Goal: Browse casually: Explore the website without a specific task or goal

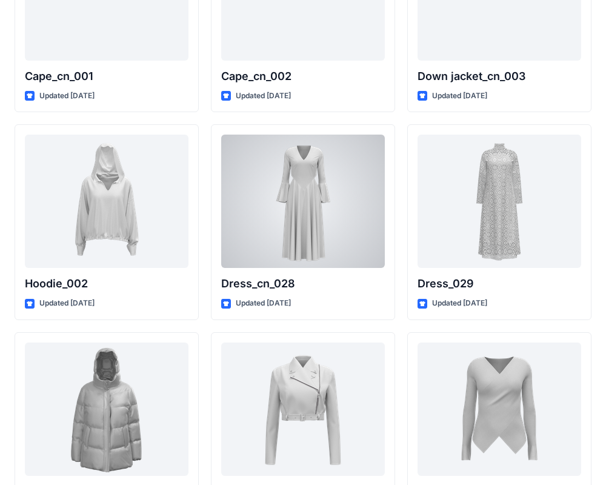
scroll to position [7622, 0]
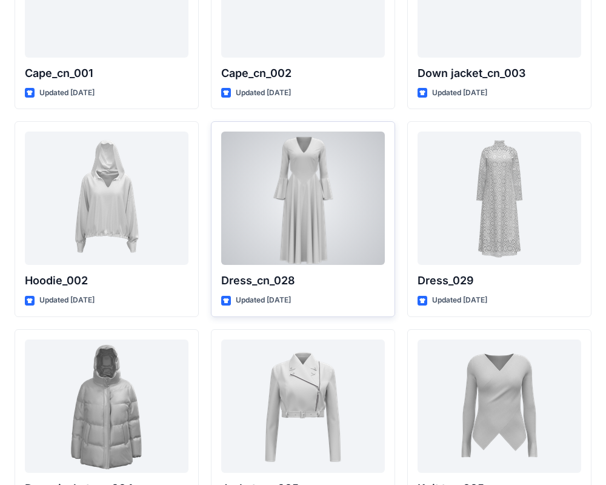
click at [331, 172] on div at bounding box center [303, 198] width 164 height 133
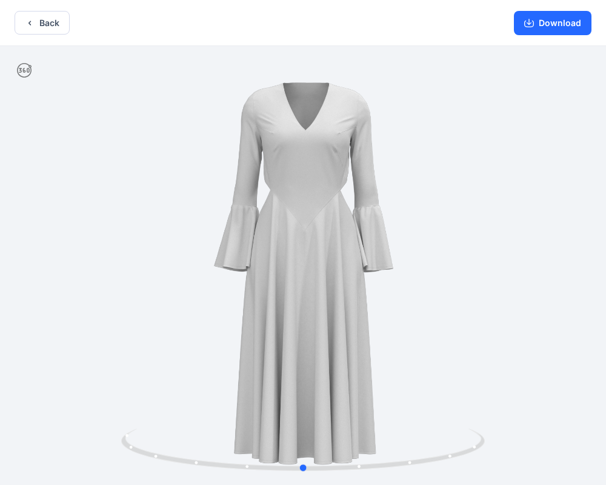
drag, startPoint x: 429, startPoint y: 175, endPoint x: 430, endPoint y: 187, distance: 12.9
click at [430, 187] on div at bounding box center [303, 266] width 606 height 441
drag, startPoint x: 441, startPoint y: 227, endPoint x: 453, endPoint y: 234, distance: 13.8
click at [453, 234] on div at bounding box center [303, 266] width 606 height 441
click at [44, 23] on button "Back" at bounding box center [42, 23] width 55 height 24
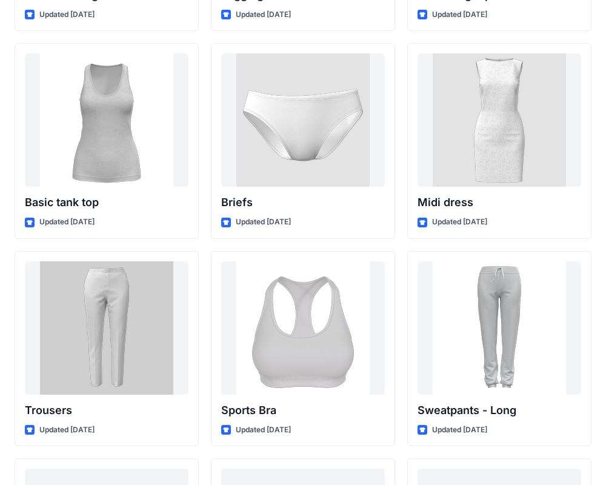
scroll to position [9987, 0]
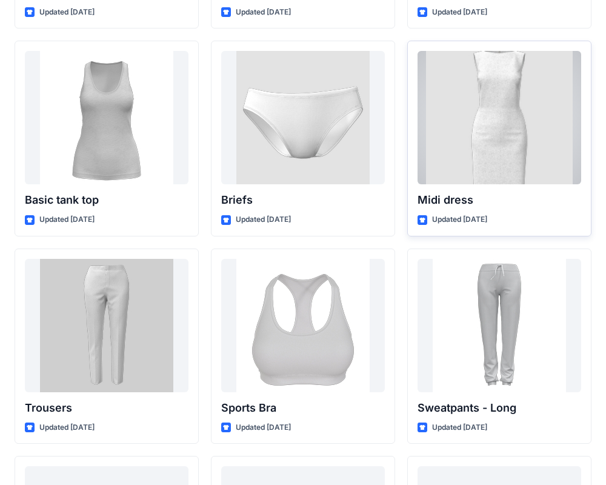
click at [526, 124] on div at bounding box center [500, 117] width 164 height 133
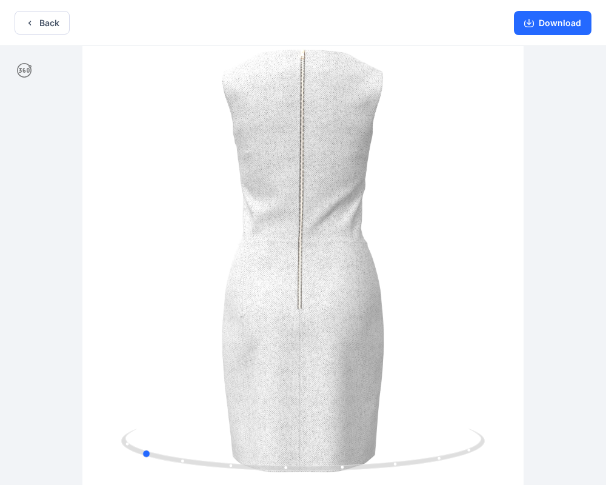
drag, startPoint x: 464, startPoint y: 235, endPoint x: 347, endPoint y: 194, distance: 123.8
click at [304, 250] on div at bounding box center [303, 266] width 606 height 441
click at [564, 25] on button "Download" at bounding box center [553, 23] width 78 height 24
